Goal: Task Accomplishment & Management: Complete application form

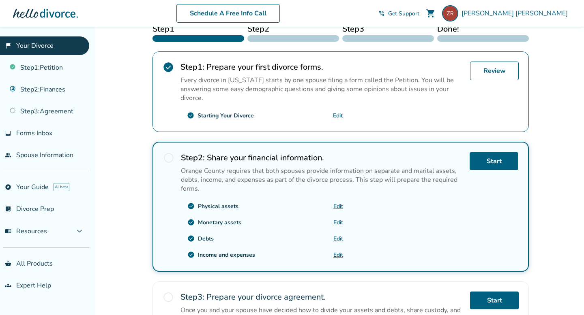
scroll to position [132, 0]
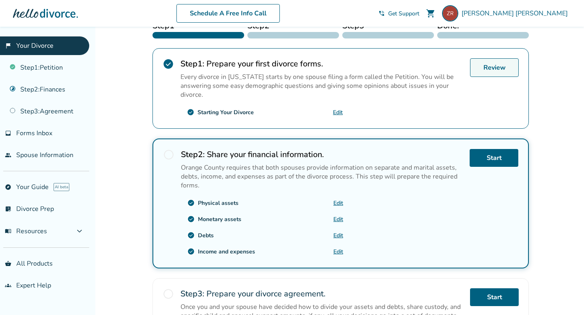
click at [497, 65] on link "Review" at bounding box center [494, 67] width 49 height 19
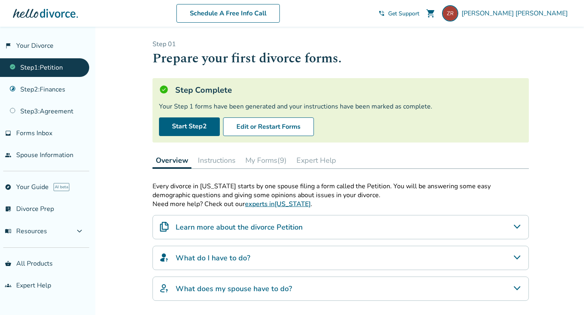
click at [211, 163] on button "Instructions" at bounding box center [217, 160] width 44 height 16
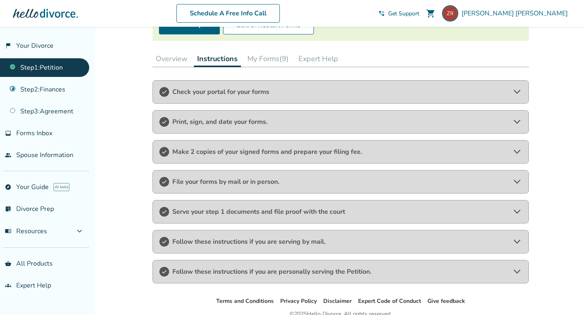
scroll to position [139, 0]
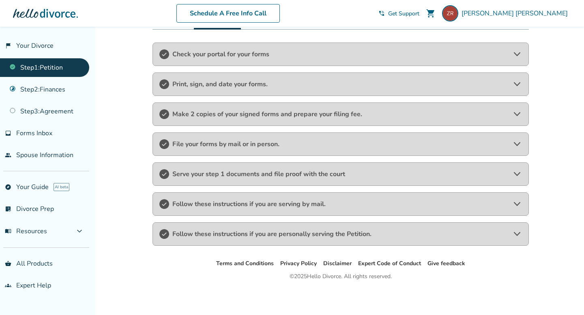
click at [223, 235] on span "Follow these instructions if you are personally serving the Petition." at bounding box center [340, 234] width 336 height 9
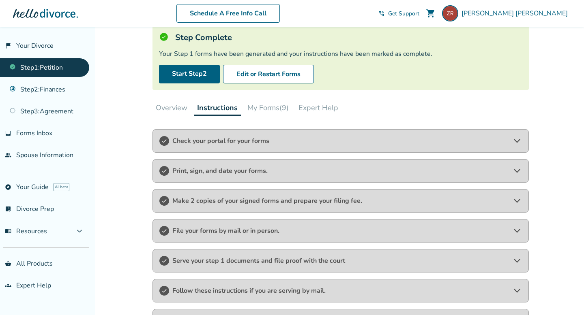
scroll to position [13, 0]
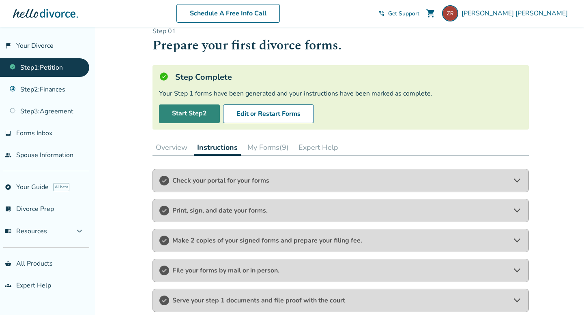
click at [203, 115] on link "Start Step 2" at bounding box center [189, 114] width 61 height 19
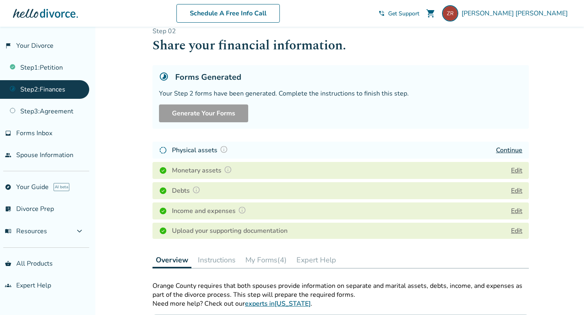
scroll to position [7, 0]
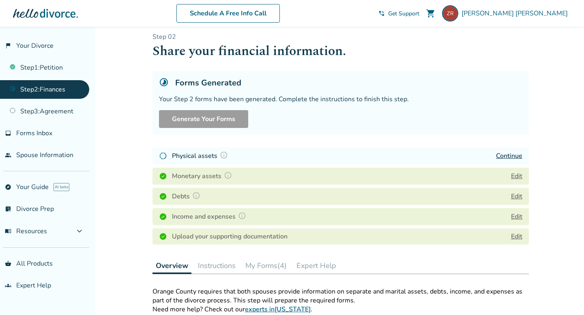
click at [509, 157] on link "Continue" at bounding box center [509, 156] width 26 height 9
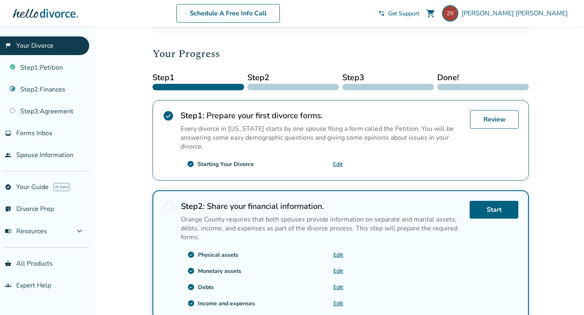
scroll to position [92, 0]
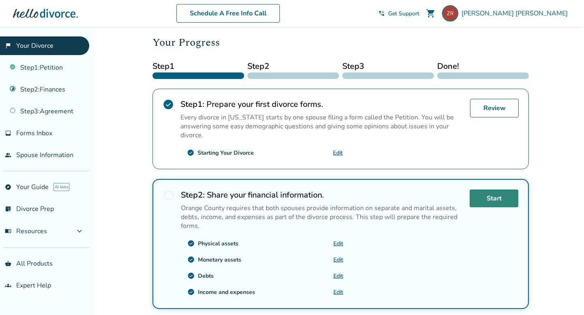
click at [475, 201] on link "Start" at bounding box center [493, 199] width 49 height 18
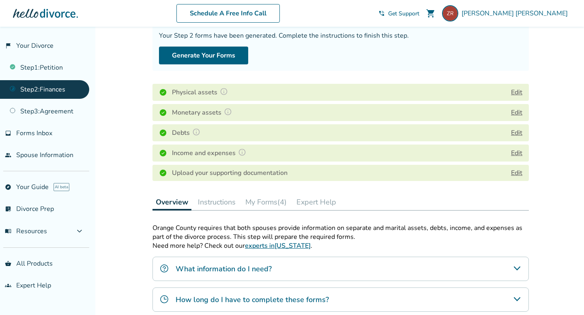
scroll to position [75, 0]
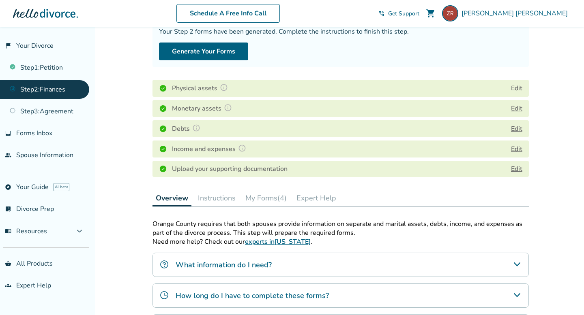
click at [517, 108] on button "Edit" at bounding box center [516, 109] width 11 height 10
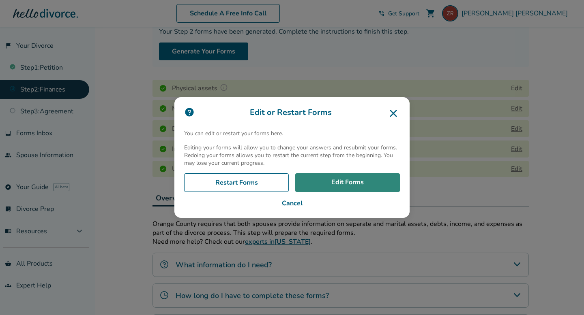
click at [359, 181] on link "Edit Forms" at bounding box center [347, 182] width 105 height 19
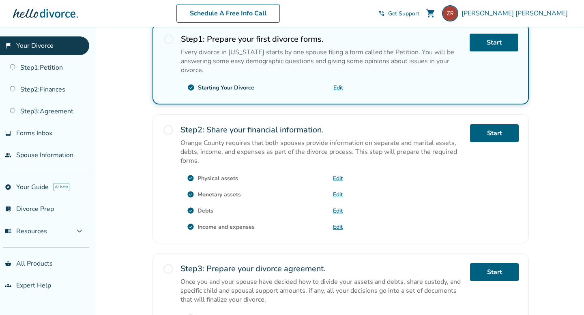
scroll to position [171, 0]
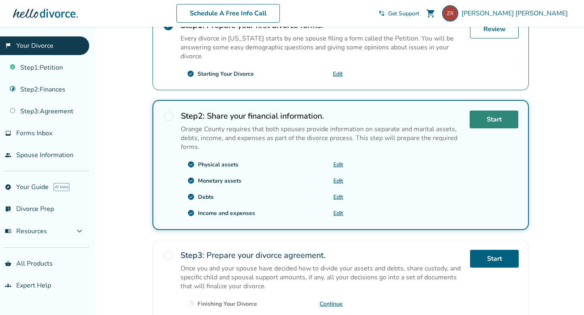
click at [491, 120] on link "Start" at bounding box center [493, 120] width 49 height 18
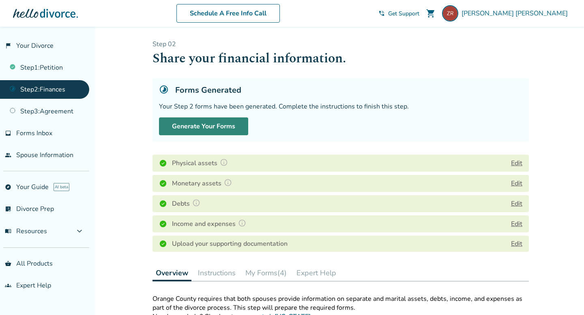
click at [227, 125] on button "Generate Your Forms" at bounding box center [203, 127] width 89 height 18
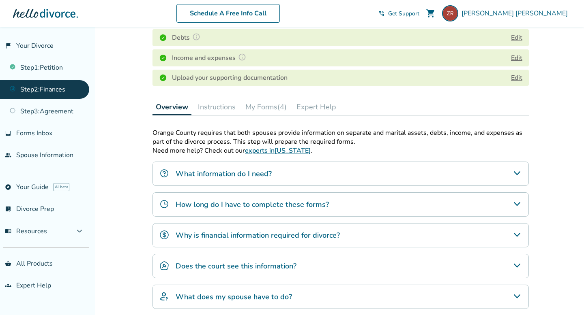
scroll to position [167, 0]
click at [214, 108] on button "Instructions" at bounding box center [217, 106] width 44 height 16
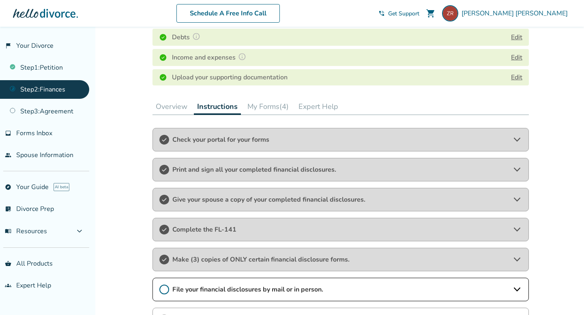
click at [215, 138] on span "Check your portal for your forms" at bounding box center [340, 139] width 336 height 9
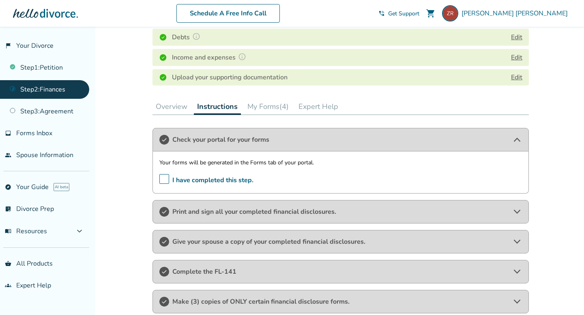
click at [238, 209] on span "Print and sign all your completed financial disclosures." at bounding box center [340, 211] width 336 height 9
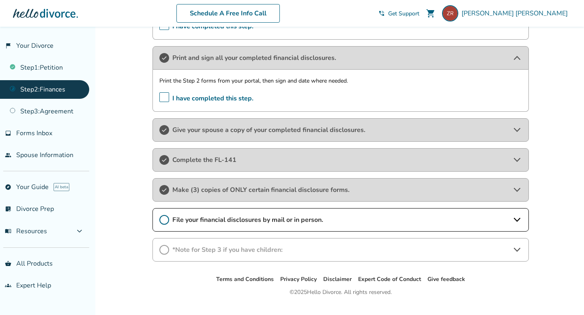
scroll to position [323, 0]
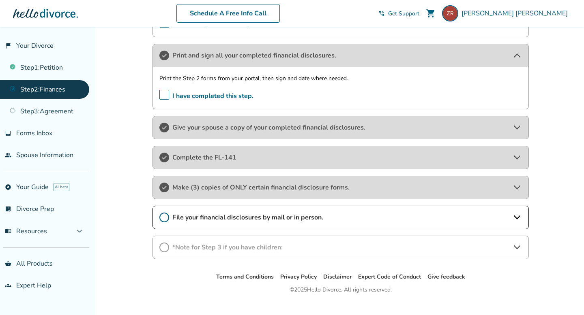
click at [254, 126] on span "Give your spouse a copy of your completed financial disclosures." at bounding box center [340, 127] width 336 height 9
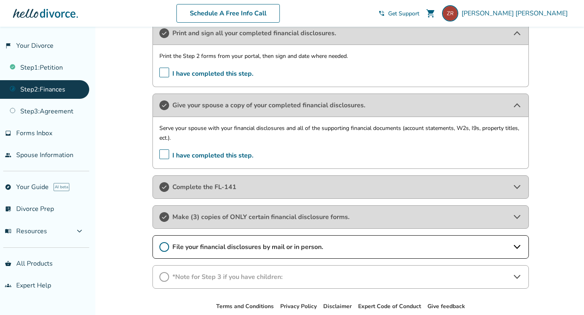
scroll to position [347, 0]
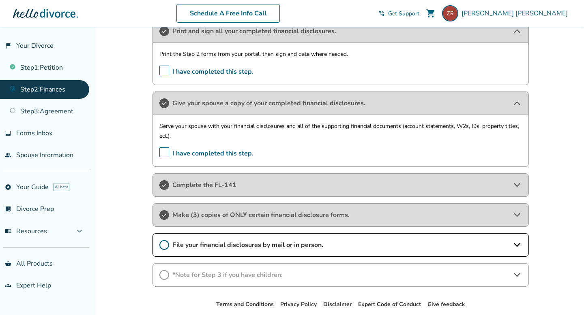
click at [254, 184] on span "Complete the FL-141" at bounding box center [340, 185] width 336 height 9
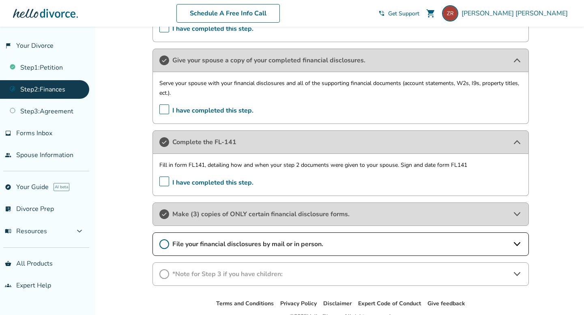
scroll to position [397, 0]
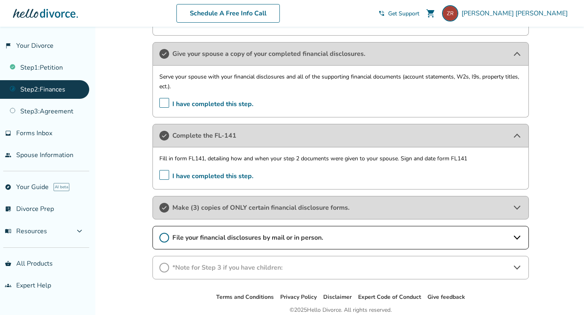
click at [249, 207] on span "Make (3) copies of ONLY certain financial disclosure forms." at bounding box center [340, 207] width 336 height 9
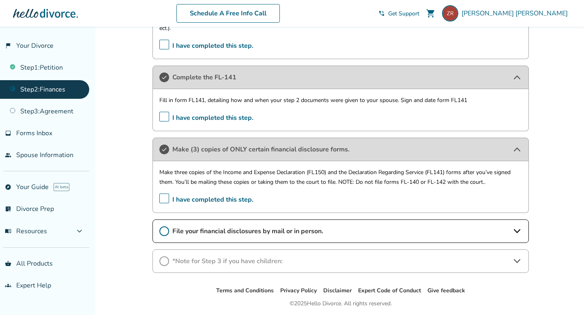
scroll to position [458, 0]
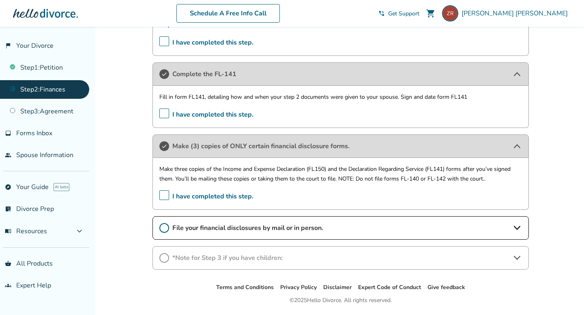
click at [247, 226] on span "File your financial disclosures by mail or in person." at bounding box center [340, 228] width 336 height 9
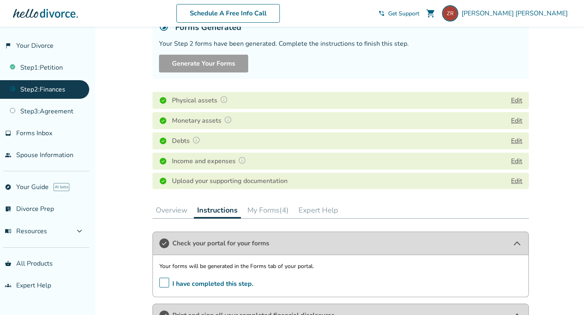
scroll to position [53, 0]
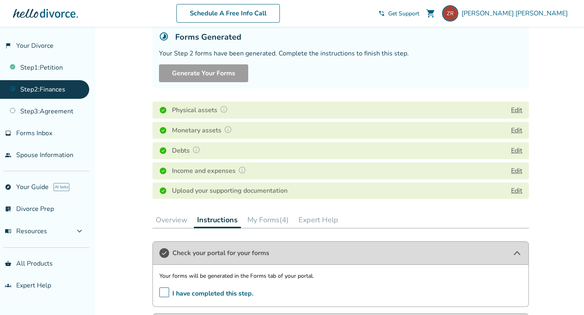
click at [268, 219] on button "My Forms (4)" at bounding box center [268, 220] width 48 height 16
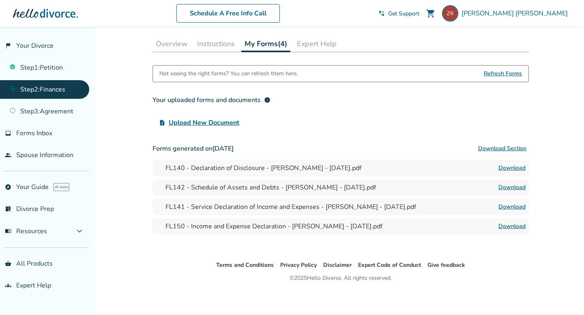
scroll to position [230, 0]
click at [509, 205] on link "Download" at bounding box center [511, 206] width 27 height 10
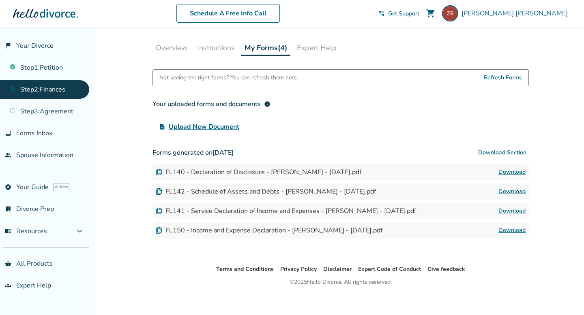
scroll to position [223, 0]
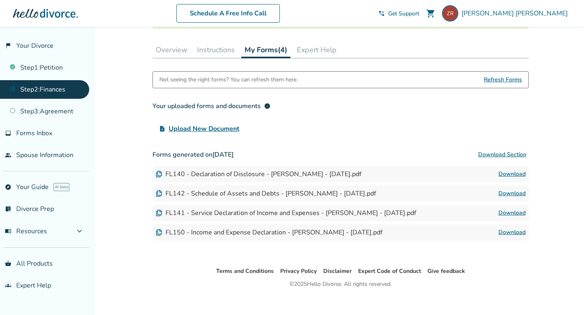
click at [214, 50] on button "Instructions" at bounding box center [216, 50] width 44 height 16
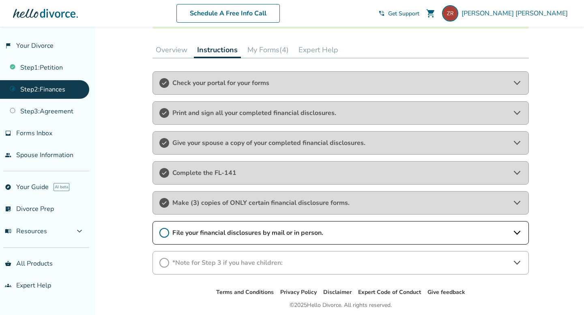
click at [218, 79] on span "Check your portal for your forms" at bounding box center [340, 83] width 336 height 9
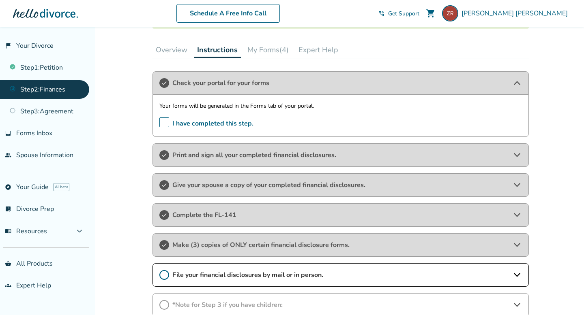
click at [221, 156] on span "Print and sign all your completed financial disclosures." at bounding box center [340, 155] width 336 height 9
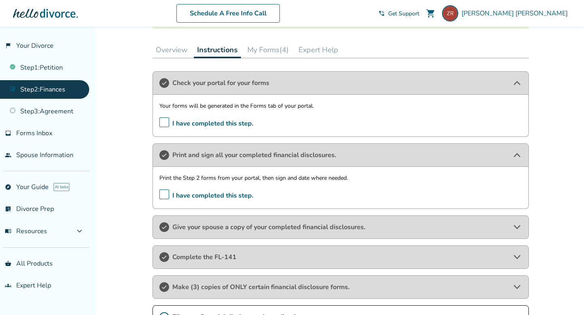
click at [267, 51] on button "My Forms (4)" at bounding box center [268, 50] width 48 height 16
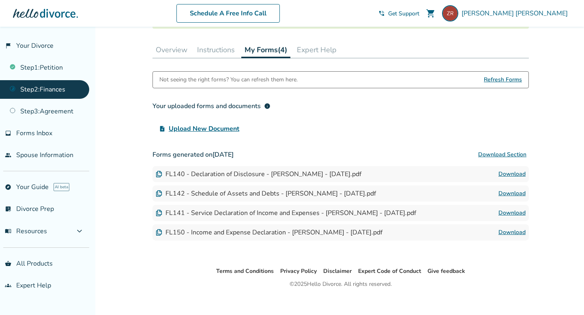
click at [497, 154] on button "Download Section" at bounding box center [501, 155] width 53 height 16
click at [498, 153] on button "Download Section" at bounding box center [501, 155] width 53 height 16
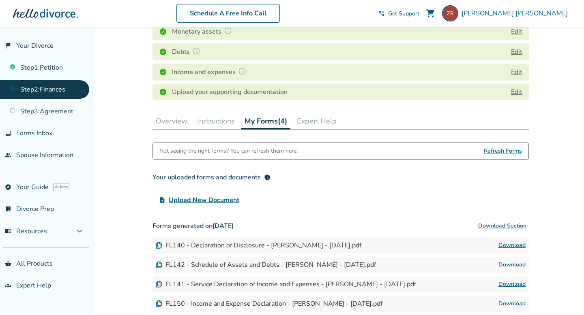
scroll to position [130, 0]
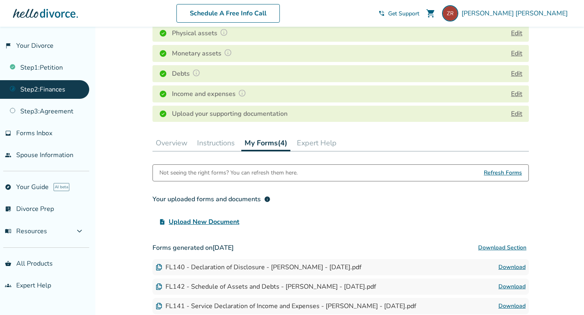
click at [228, 138] on button "Instructions" at bounding box center [216, 143] width 44 height 16
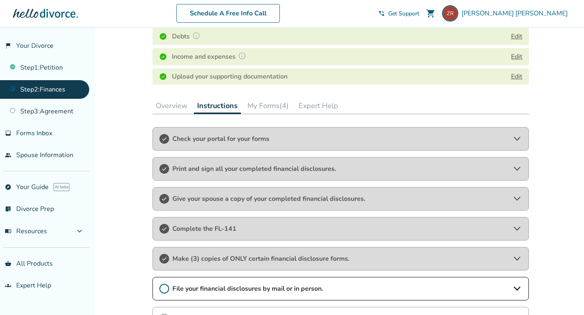
scroll to position [174, 0]
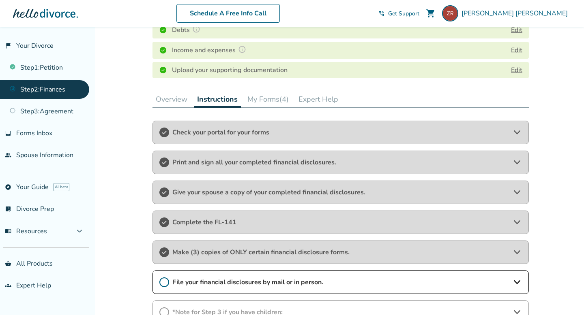
click at [218, 162] on span "Print and sign all your completed financial disclosures." at bounding box center [340, 162] width 336 height 9
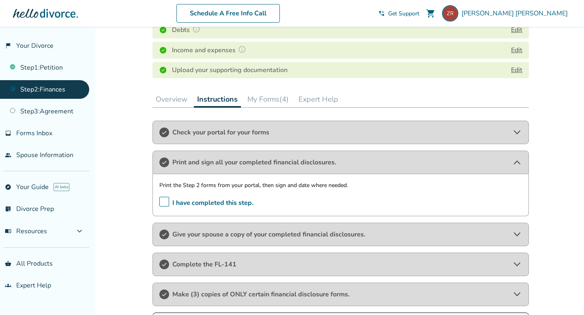
click at [215, 237] on span "Give your spouse a copy of your completed financial disclosures." at bounding box center [340, 234] width 336 height 9
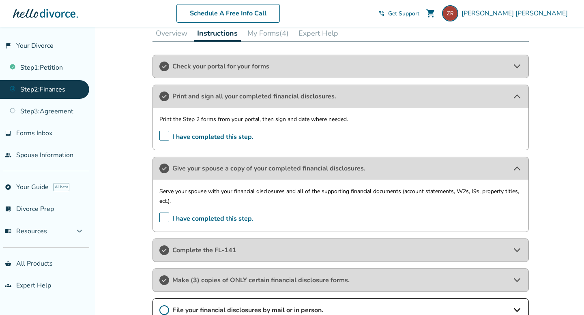
scroll to position [243, 0]
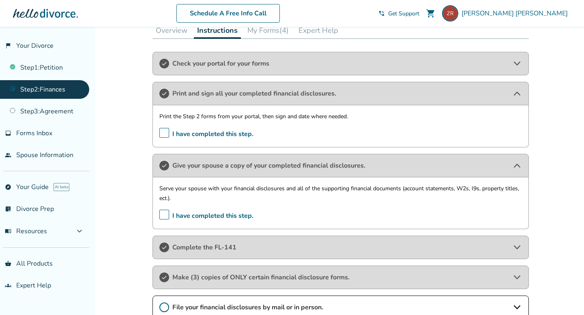
click at [277, 246] on span "Complete the FL-141" at bounding box center [340, 247] width 336 height 9
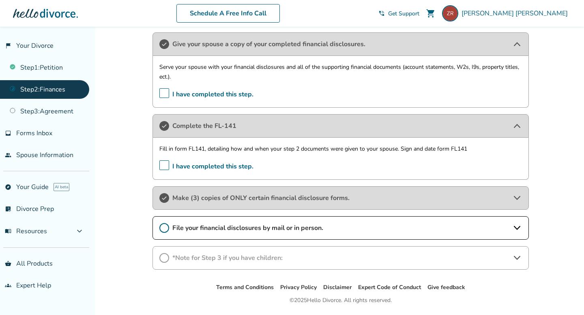
scroll to position [366, 0]
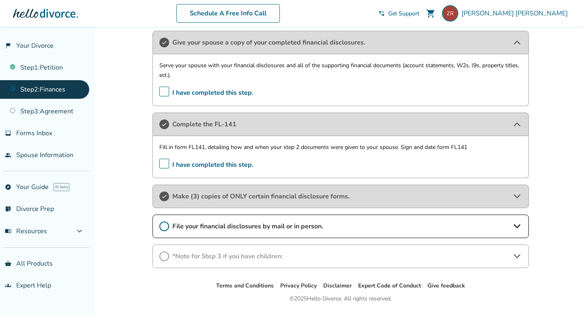
click at [331, 197] on span "Make (3) copies of ONLY certain financial disclosure forms." at bounding box center [340, 196] width 336 height 9
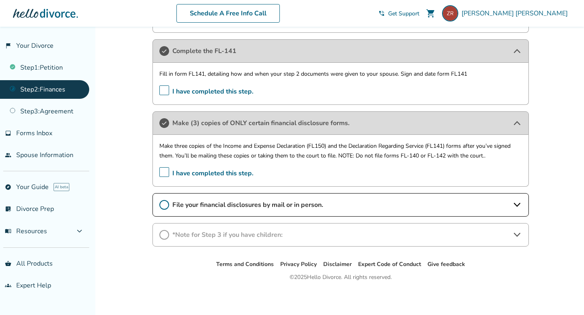
scroll to position [440, 0]
click at [257, 202] on span "File your financial disclosures by mail or in person." at bounding box center [340, 204] width 336 height 9
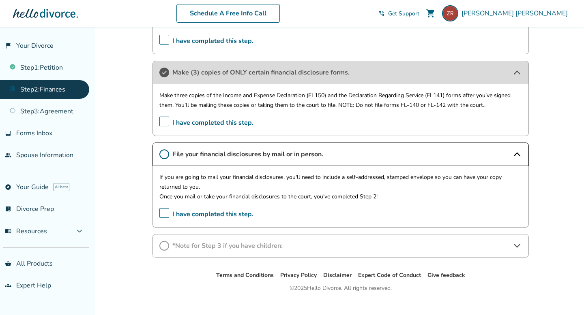
scroll to position [502, 0]
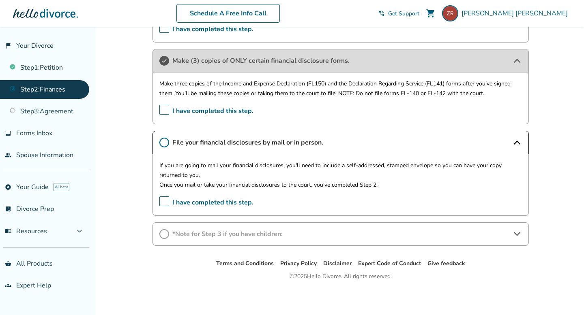
click at [166, 143] on icon at bounding box center [164, 143] width 10 height 10
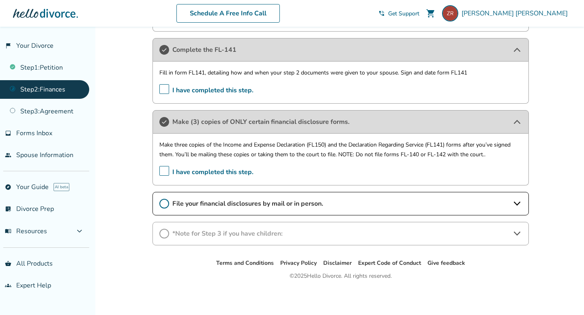
scroll to position [440, 0]
click at [295, 195] on div "File your financial disclosures by mail or in person." at bounding box center [340, 204] width 376 height 24
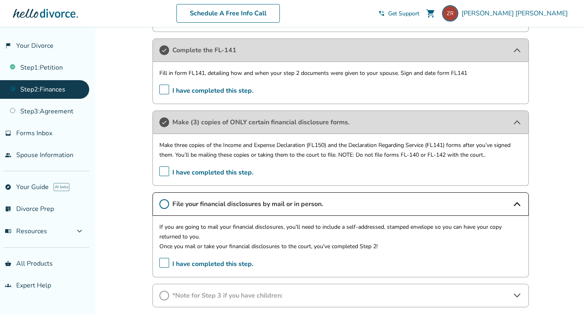
scroll to position [502, 0]
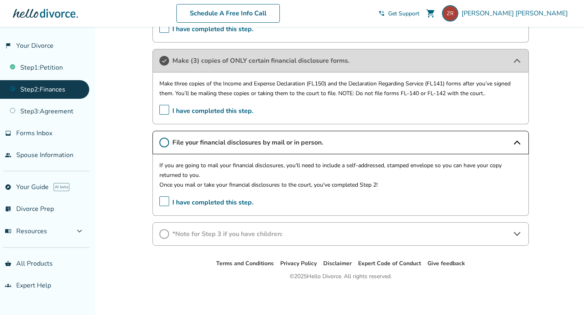
click at [167, 200] on span "I have completed this step." at bounding box center [206, 203] width 94 height 13
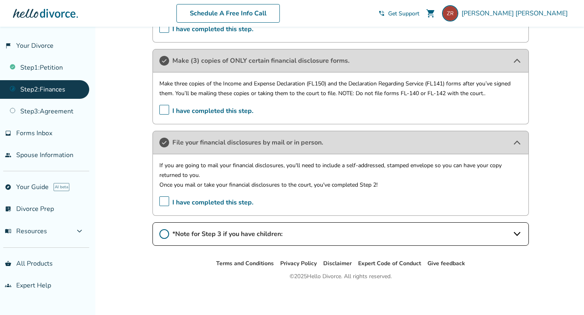
click at [272, 237] on span "*Note for Step 3 if you have children:" at bounding box center [340, 234] width 336 height 9
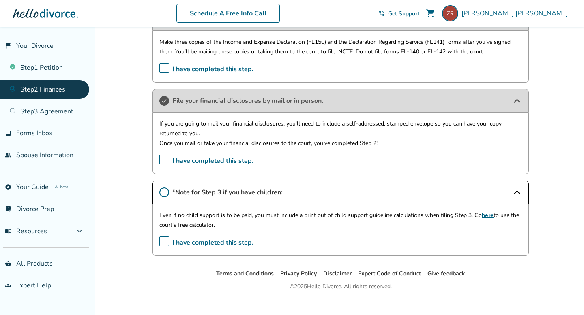
scroll to position [543, 0]
click at [486, 215] on link "here" at bounding box center [487, 216] width 12 height 8
click at [169, 238] on span "I have completed this step." at bounding box center [206, 243] width 94 height 13
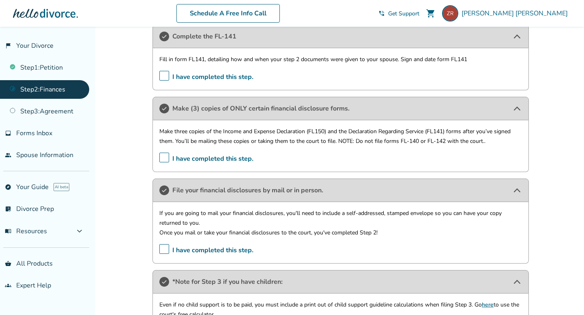
scroll to position [554, 0]
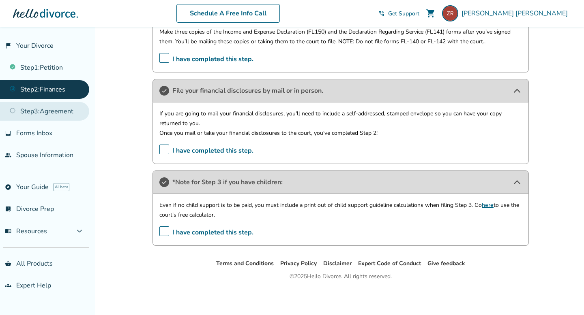
click at [48, 113] on link "Step 3 : Agreement" at bounding box center [44, 111] width 89 height 19
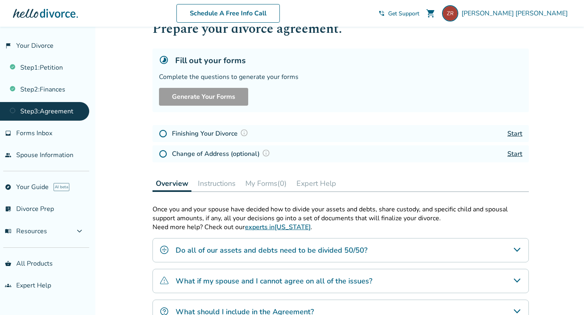
scroll to position [34, 0]
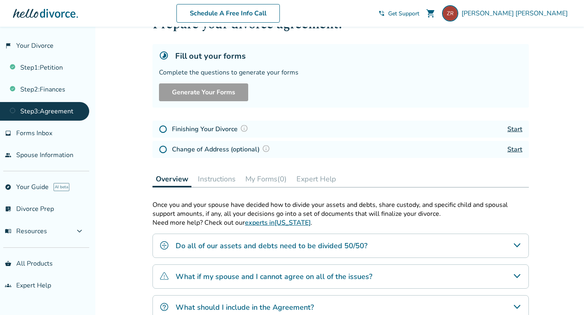
click at [511, 126] on link "Start" at bounding box center [514, 129] width 15 height 9
